Goal: Find specific fact: Find specific fact

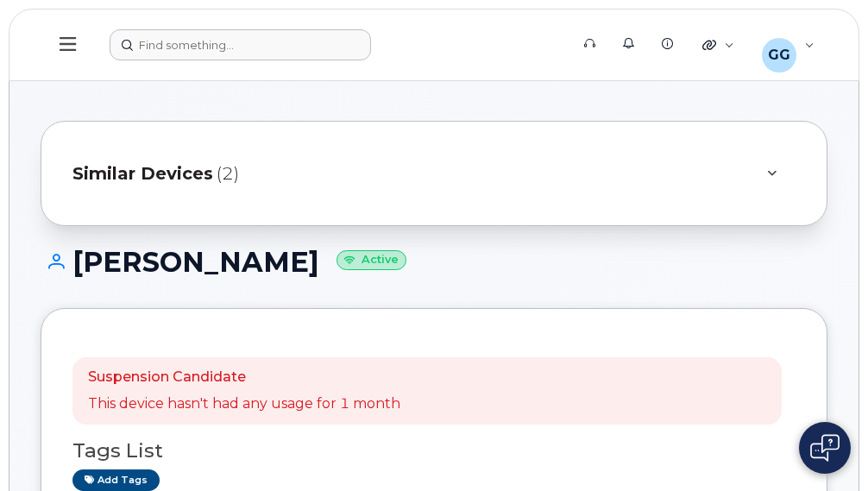
scroll to position [517, 0]
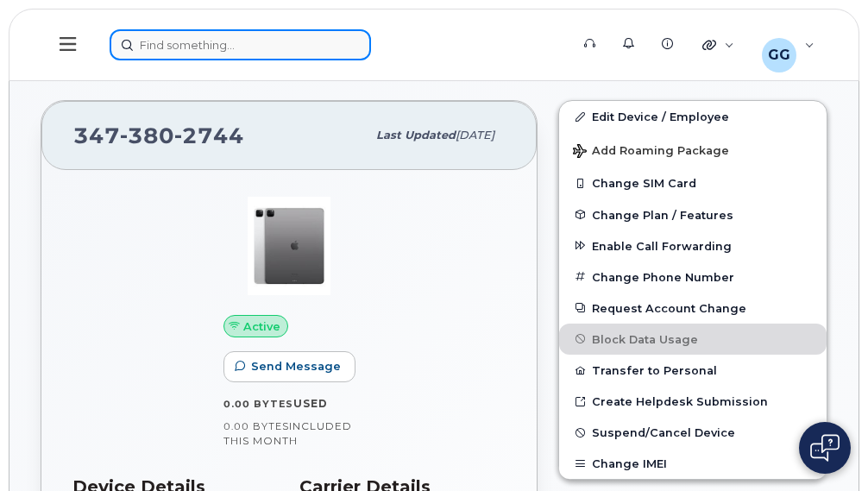
click at [148, 55] on div at bounding box center [334, 44] width 448 height 31
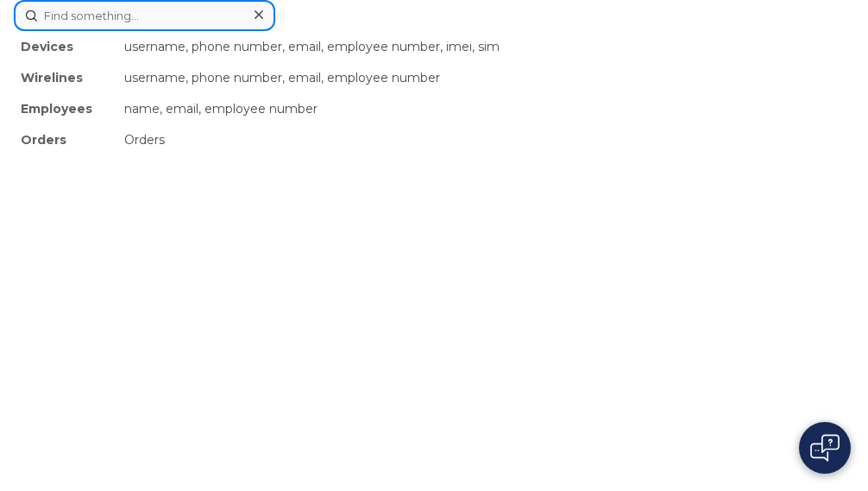
paste input "4802500971"
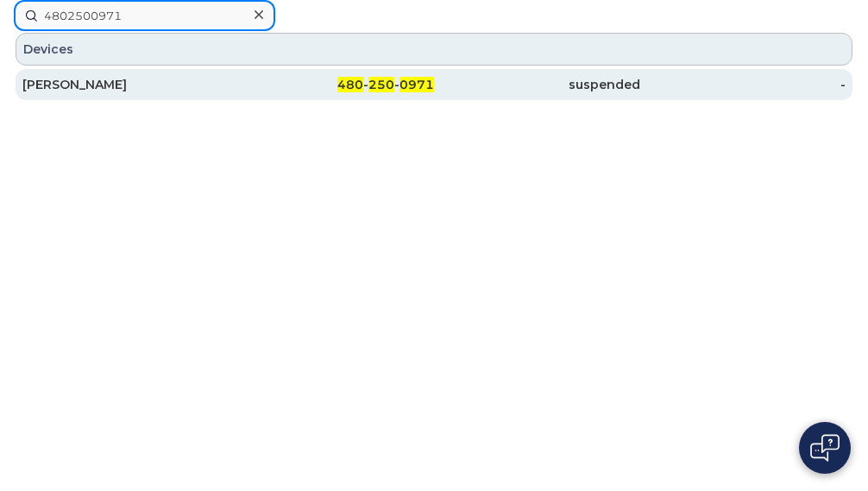
type input "4802500971"
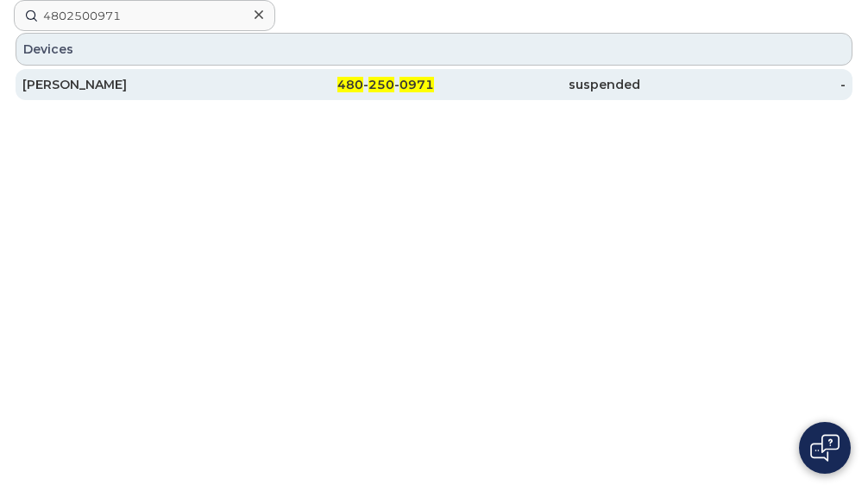
click at [372, 89] on span "250" at bounding box center [381, 85] width 26 height 16
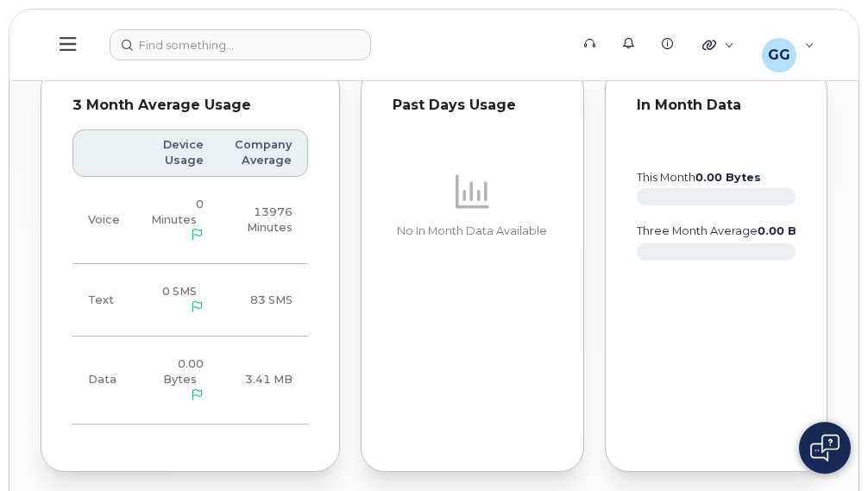
scroll to position [1364, 0]
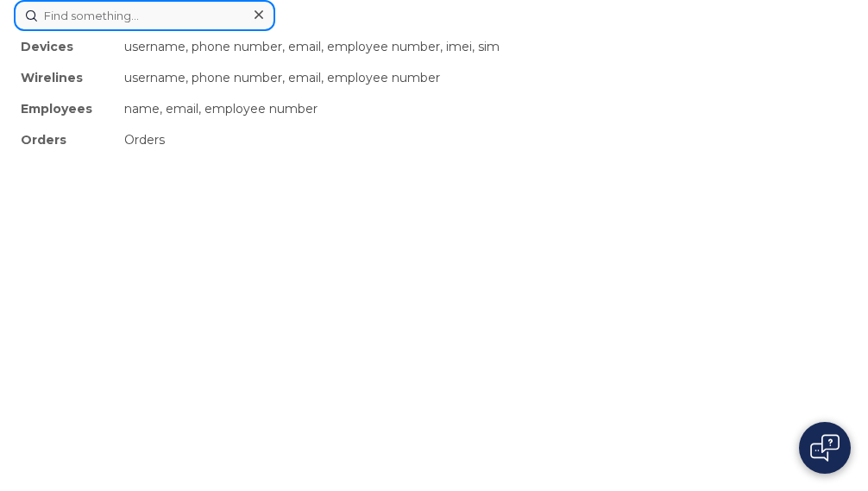
click at [172, 31] on div "Devices username, phone number, email, employee number, imei, sim Wirelines use…" at bounding box center [434, 15] width 840 height 31
paste input "[PERSON_NAME]"
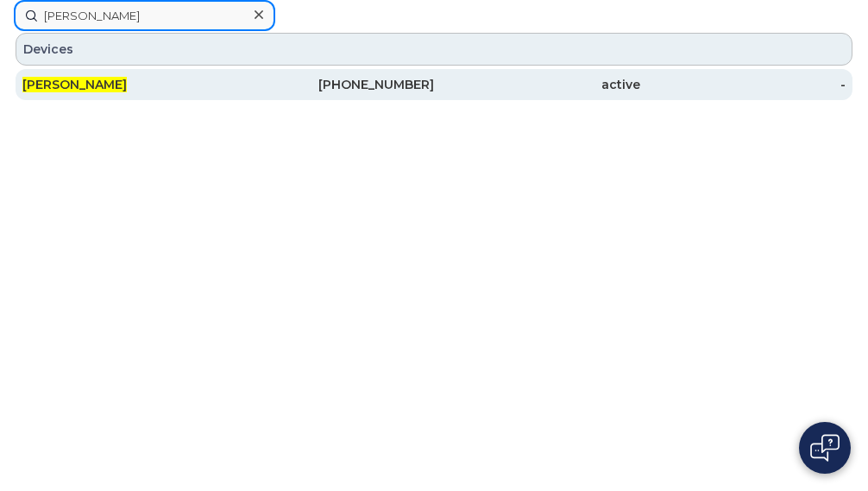
type input "[PERSON_NAME]"
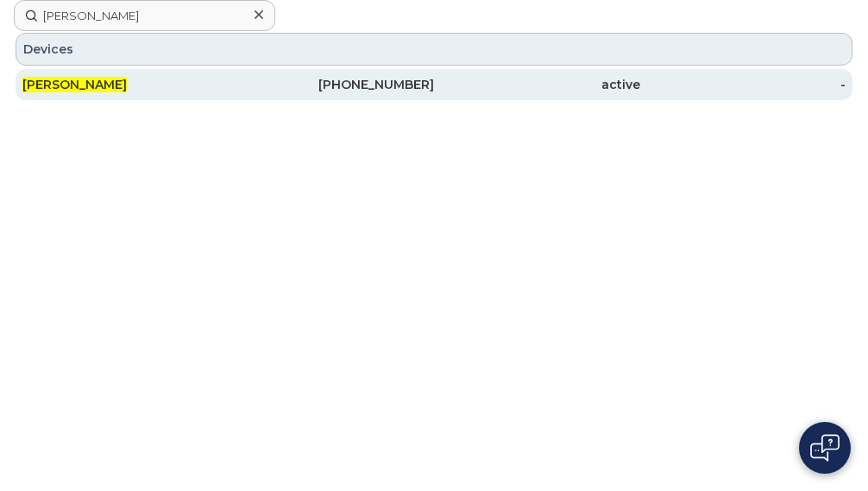
click at [406, 89] on div "571-672-6002" at bounding box center [332, 84] width 206 height 17
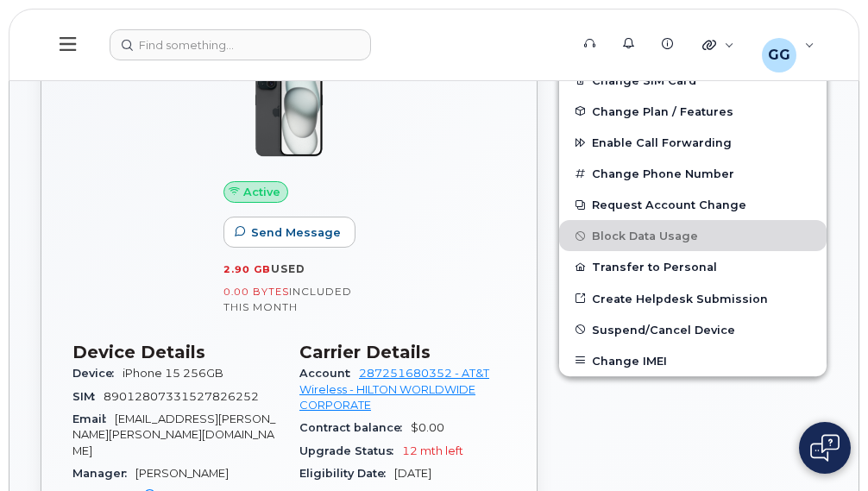
scroll to position [259, 0]
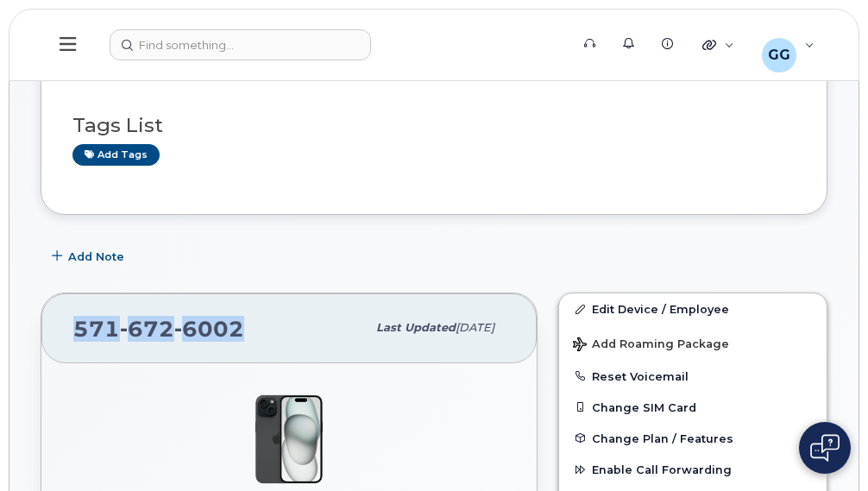
drag, startPoint x: 262, startPoint y: 322, endPoint x: 73, endPoint y: 320, distance: 188.9
click at [66, 317] on div "[PHONE_NUMBER] Last updated [DATE]" at bounding box center [288, 327] width 495 height 69
copy span "[PHONE_NUMBER]"
